Goal: Task Accomplishment & Management: Manage account settings

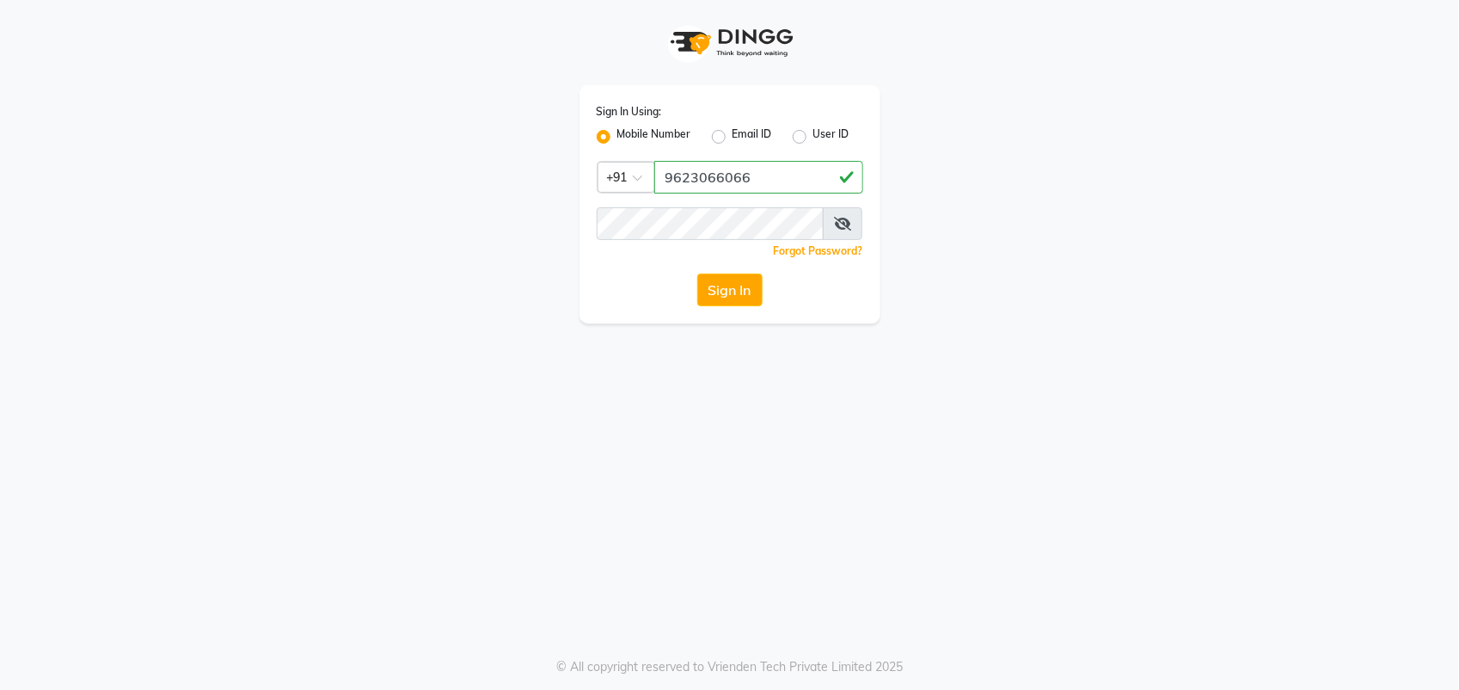
type input "9623066066"
click at [723, 292] on button "Sign In" at bounding box center [729, 289] width 65 height 33
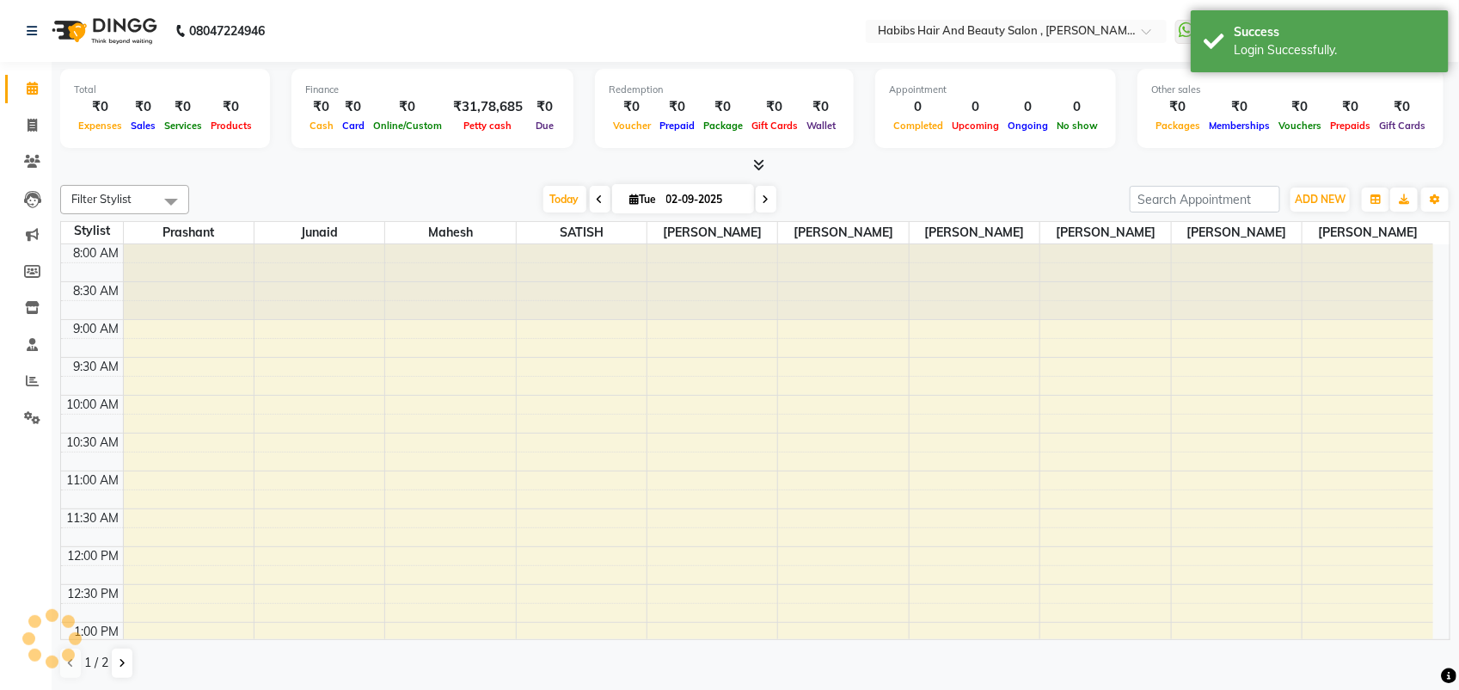
select select "en"
click at [35, 129] on icon at bounding box center [32, 125] width 9 height 13
select select "service"
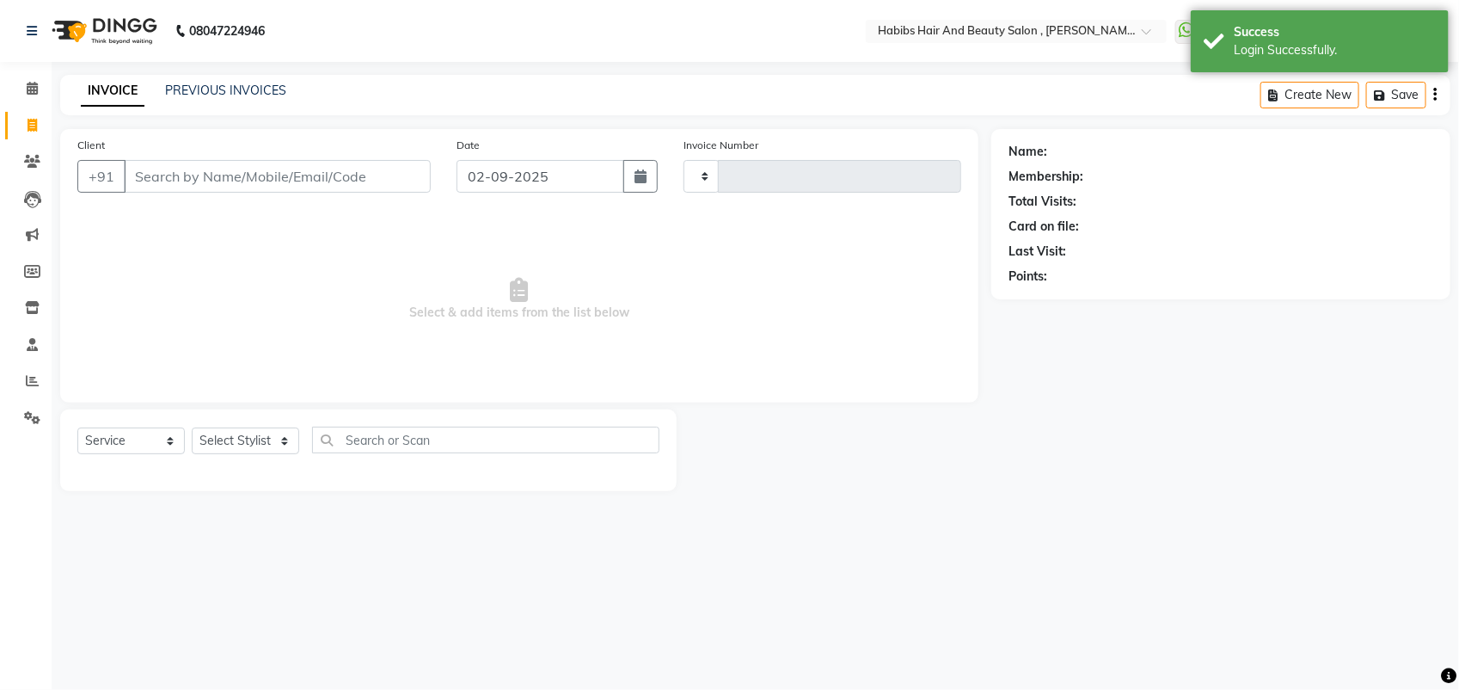
type input "5246"
select select "3814"
click at [215, 89] on link "PREVIOUS INVOICES" at bounding box center [225, 90] width 121 height 15
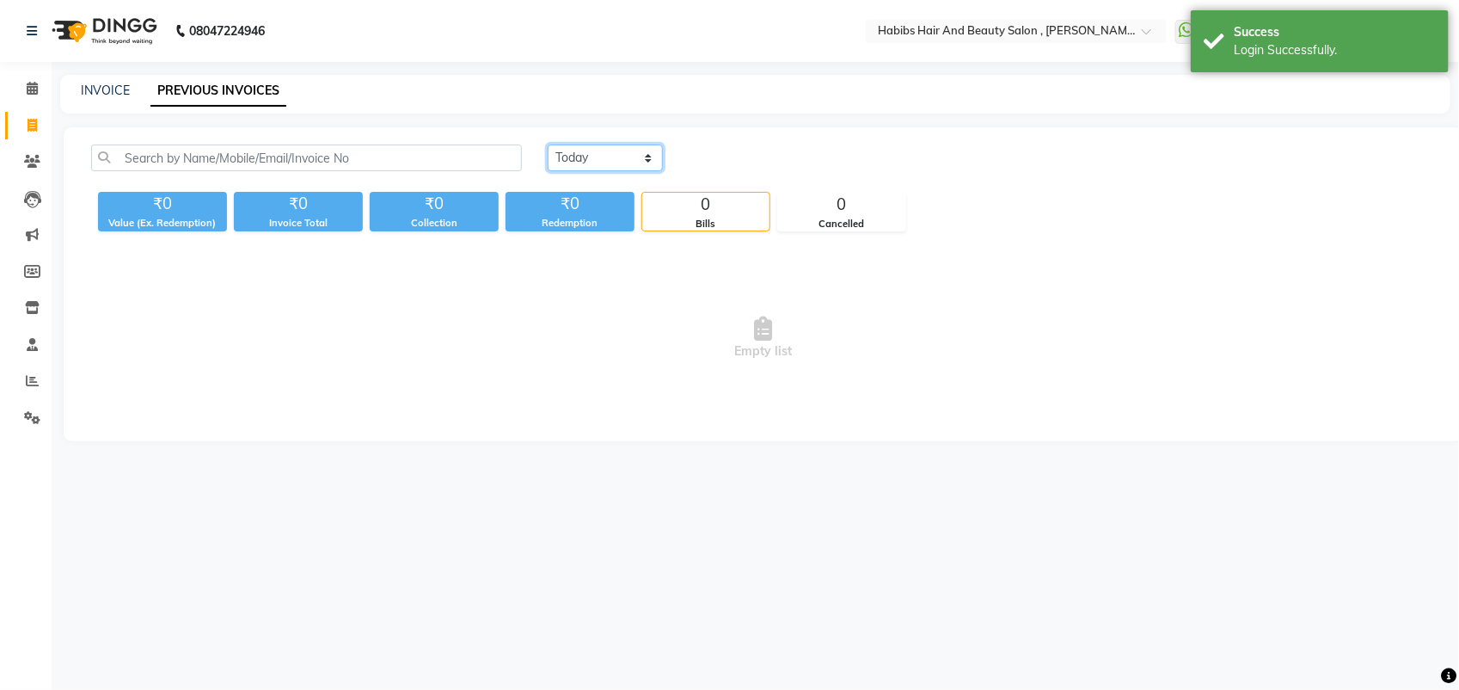
click at [582, 152] on select "[DATE] [DATE] Custom Range" at bounding box center [605, 157] width 115 height 27
select select "range"
click at [548, 144] on select "[DATE] [DATE] Custom Range" at bounding box center [605, 157] width 115 height 27
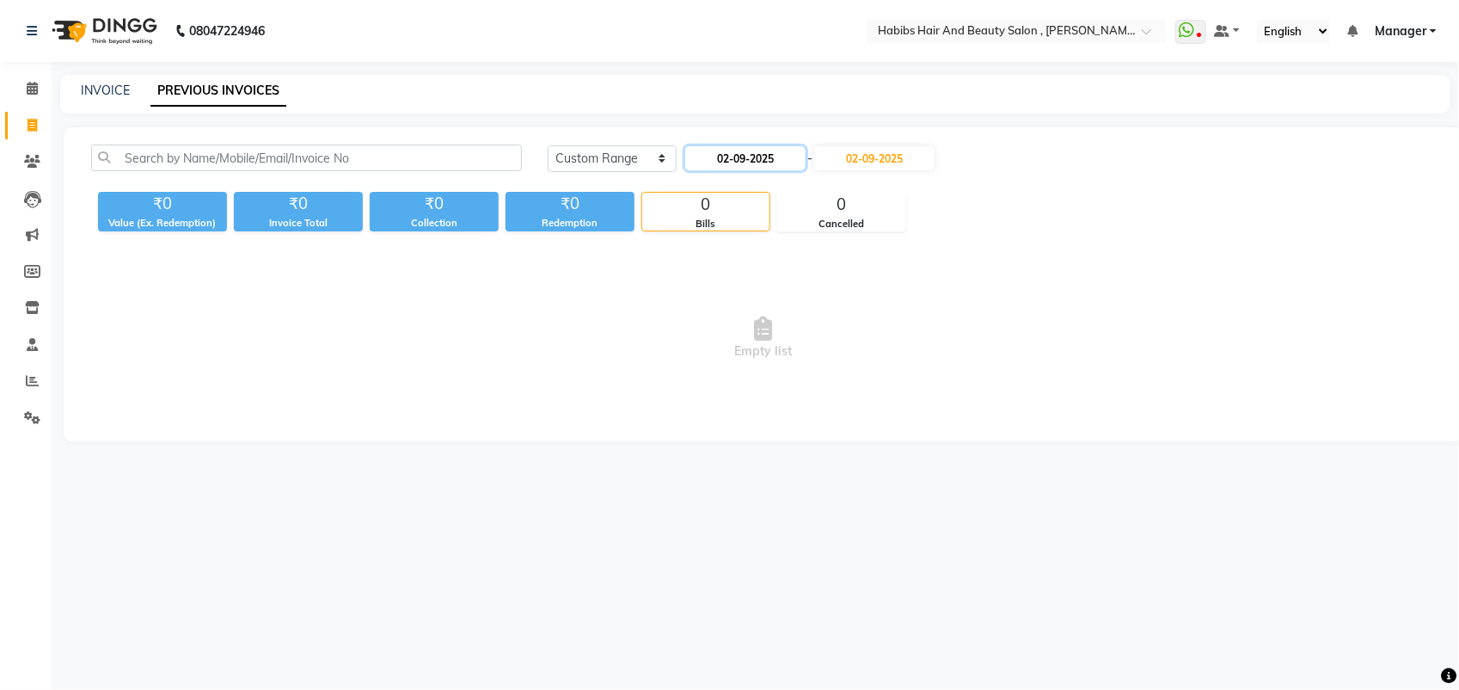
click at [733, 153] on input "02-09-2025" at bounding box center [745, 158] width 120 height 24
select select "9"
select select "2025"
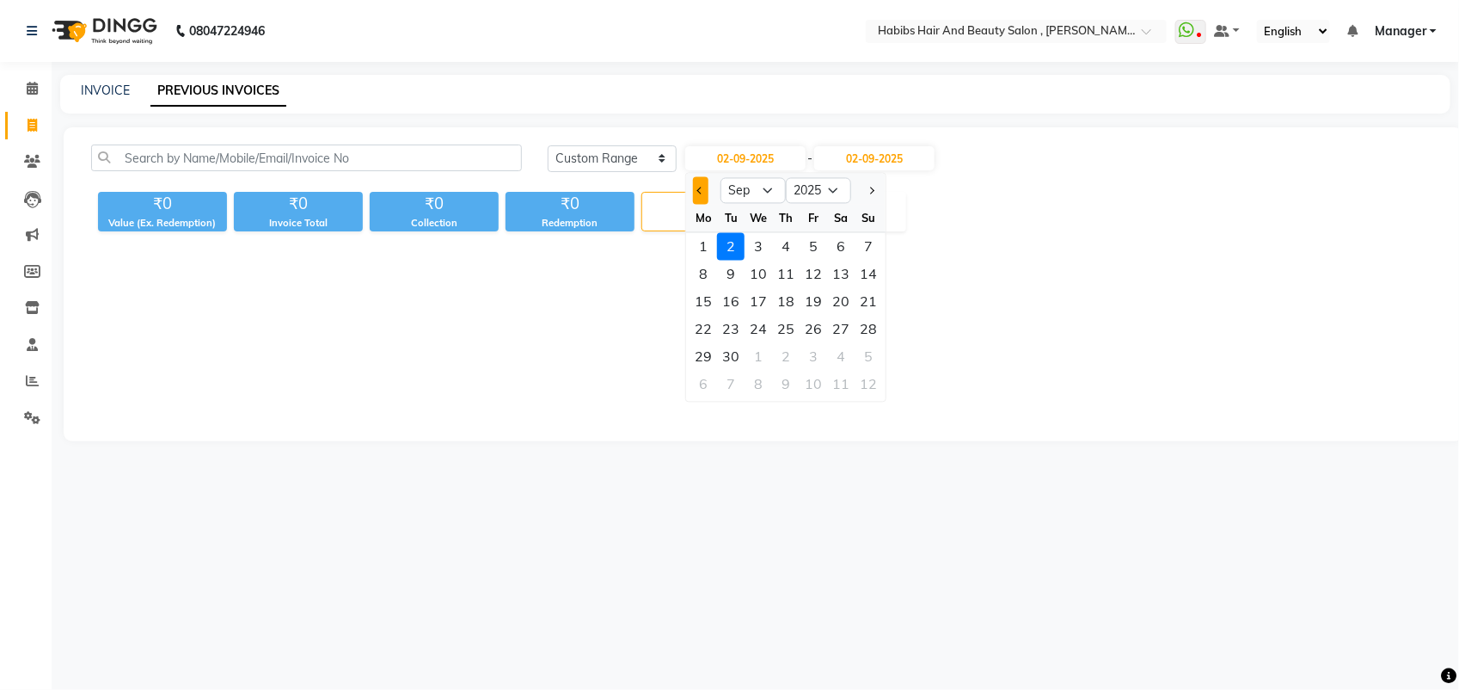
click at [702, 187] on span "Previous month" at bounding box center [700, 190] width 7 height 7
select select "8"
click at [811, 254] on div "1" at bounding box center [814, 247] width 28 height 28
type input "[DATE]"
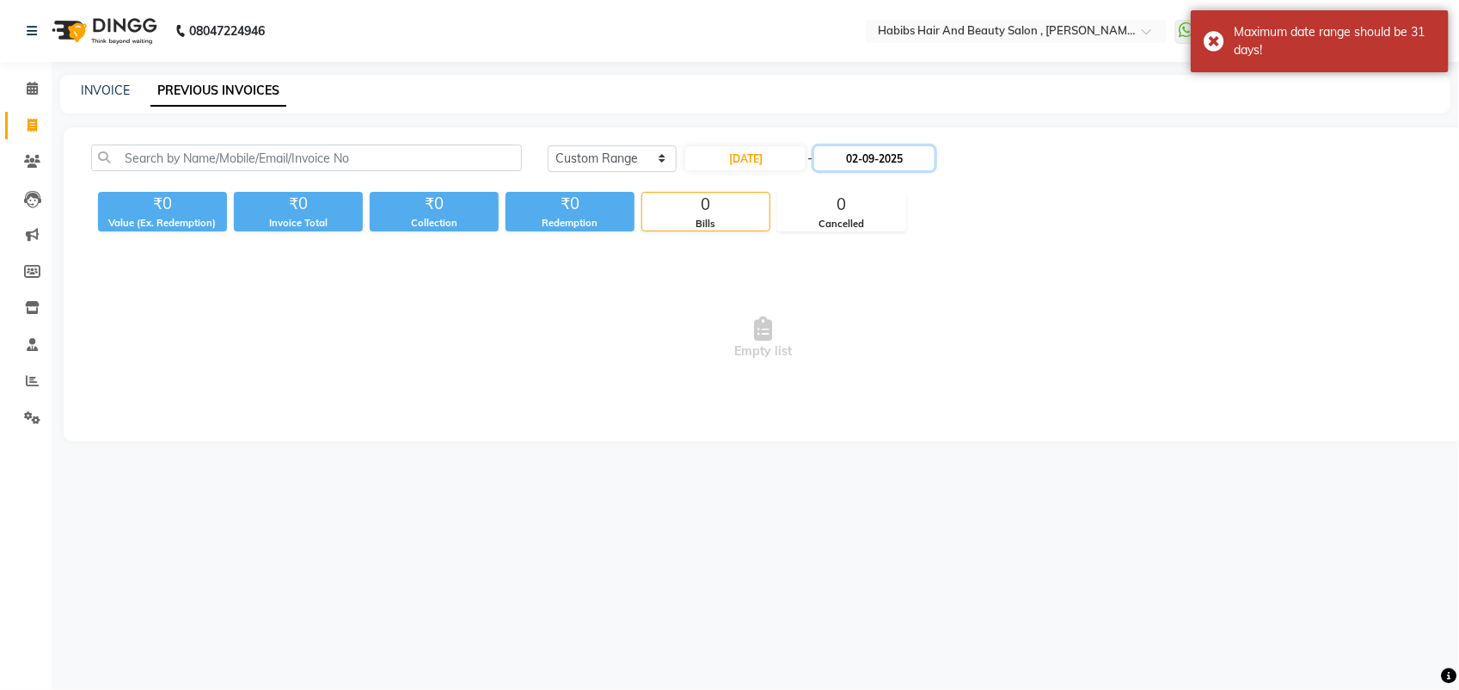
click at [878, 164] on input "02-09-2025" at bounding box center [874, 158] width 120 height 24
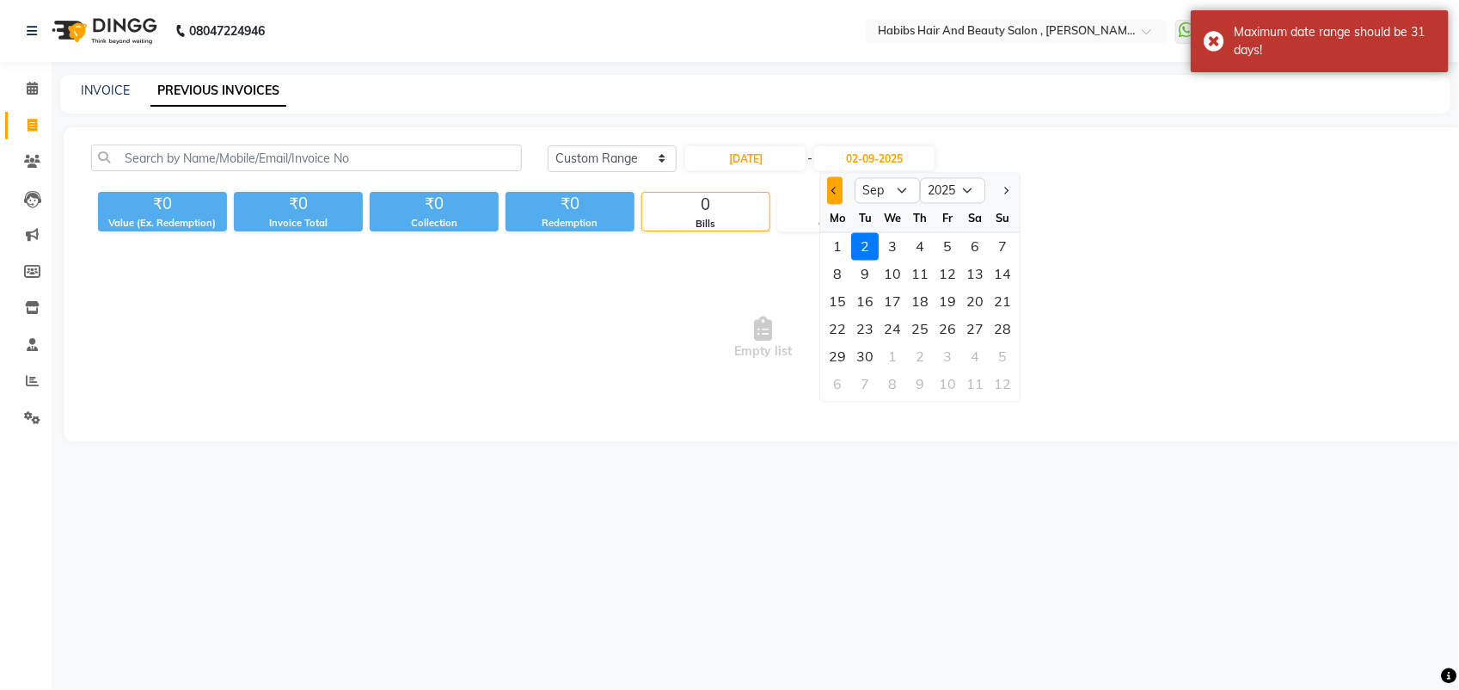
click at [837, 186] on button "Previous month" at bounding box center [835, 191] width 15 height 28
select select "8"
click at [994, 361] on div "31" at bounding box center [1004, 357] width 28 height 28
type input "[DATE]"
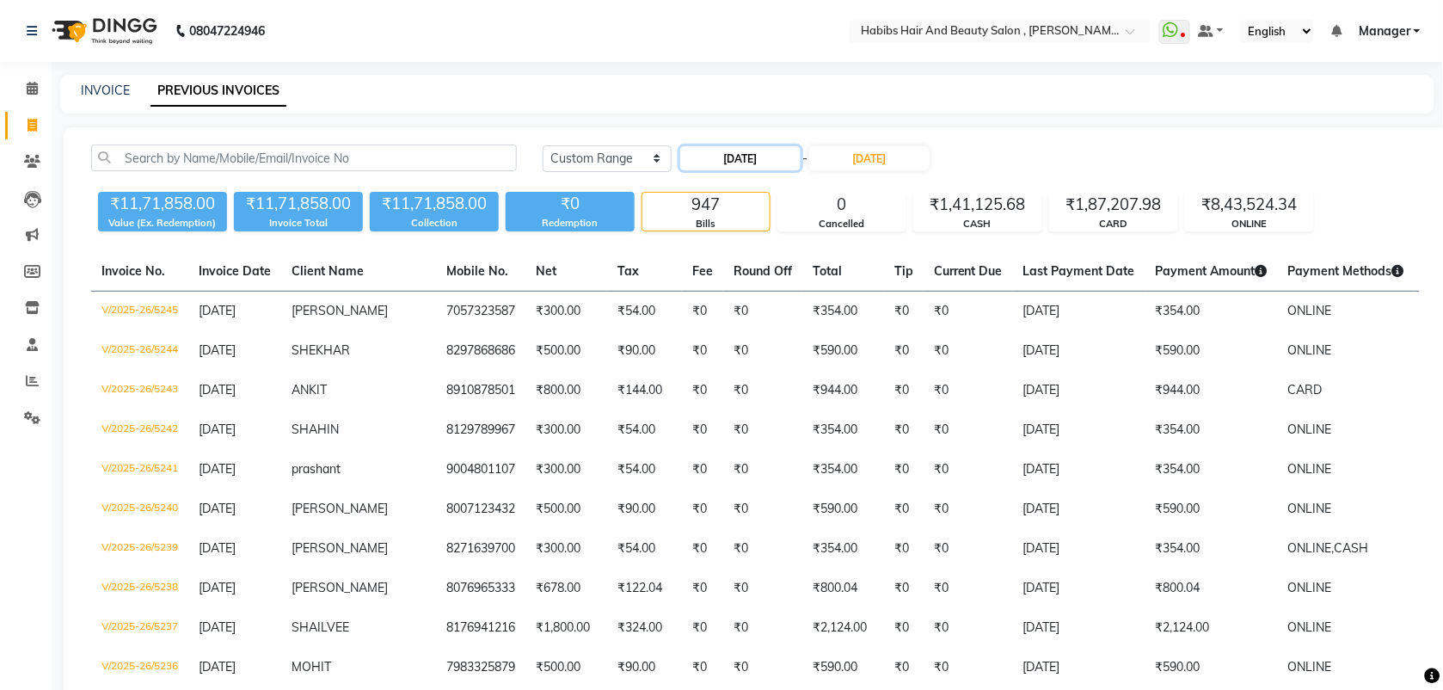
click at [745, 163] on input "[DATE]" at bounding box center [740, 158] width 120 height 24
select select "8"
select select "2025"
